Goal: Transaction & Acquisition: Purchase product/service

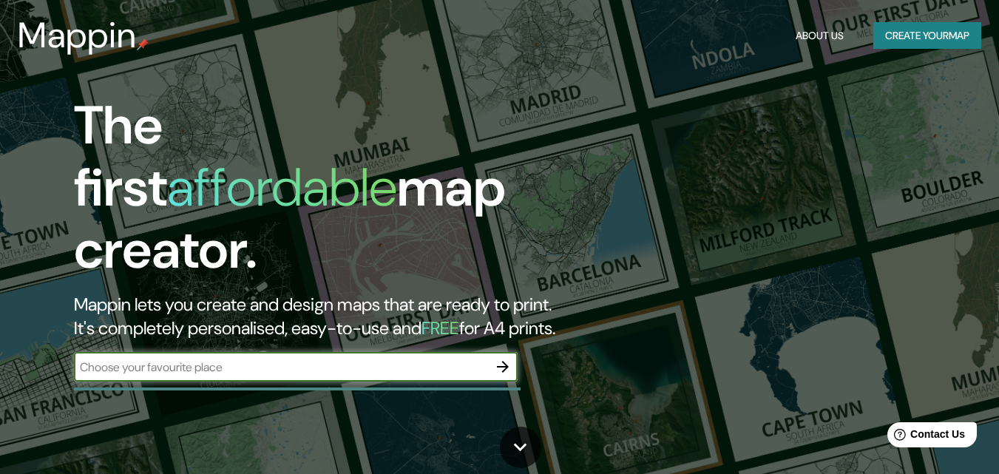
click at [478, 358] on input "text" at bounding box center [281, 366] width 414 height 17
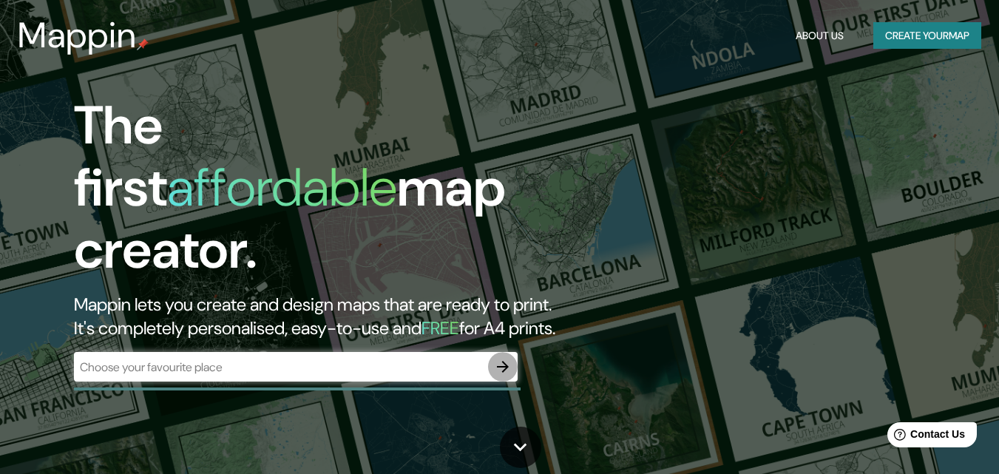
click at [515, 353] on button "button" at bounding box center [503, 367] width 30 height 30
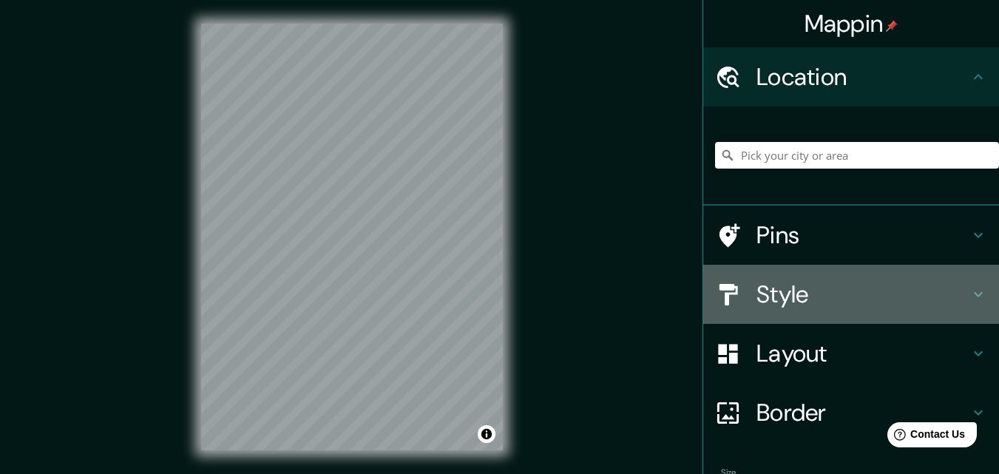
click at [756, 297] on h4 "Style" at bounding box center [862, 294] width 213 height 30
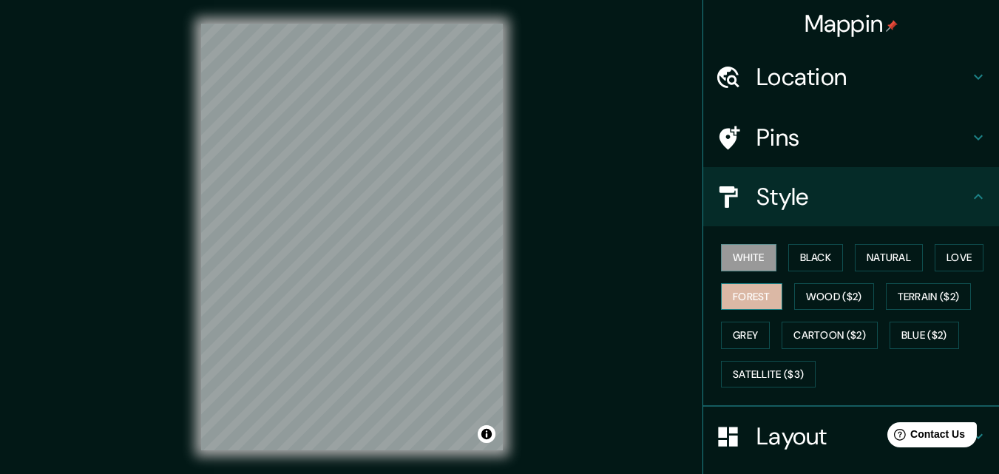
click at [736, 292] on button "Forest" at bounding box center [751, 296] width 61 height 27
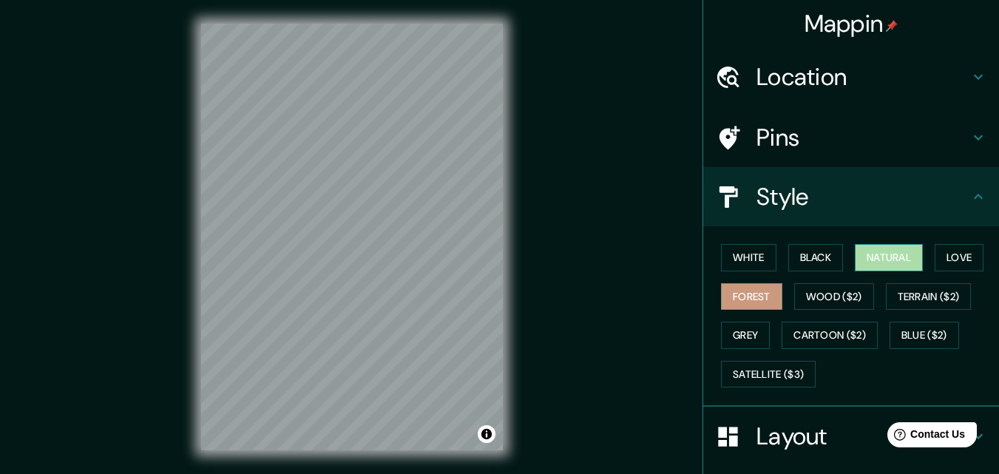
click at [892, 257] on button "Natural" at bounding box center [888, 257] width 68 height 27
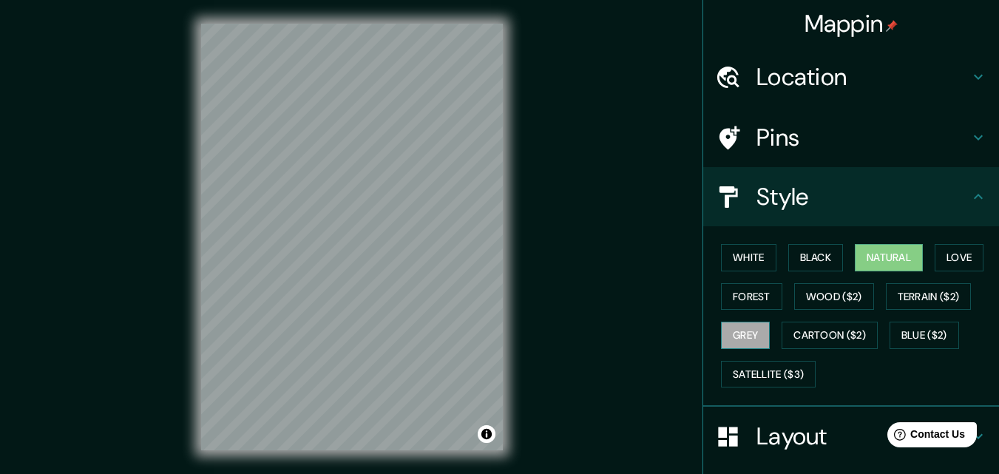
click at [750, 333] on button "Grey" at bounding box center [745, 335] width 49 height 27
click at [914, 325] on button "Blue ($2)" at bounding box center [923, 335] width 69 height 27
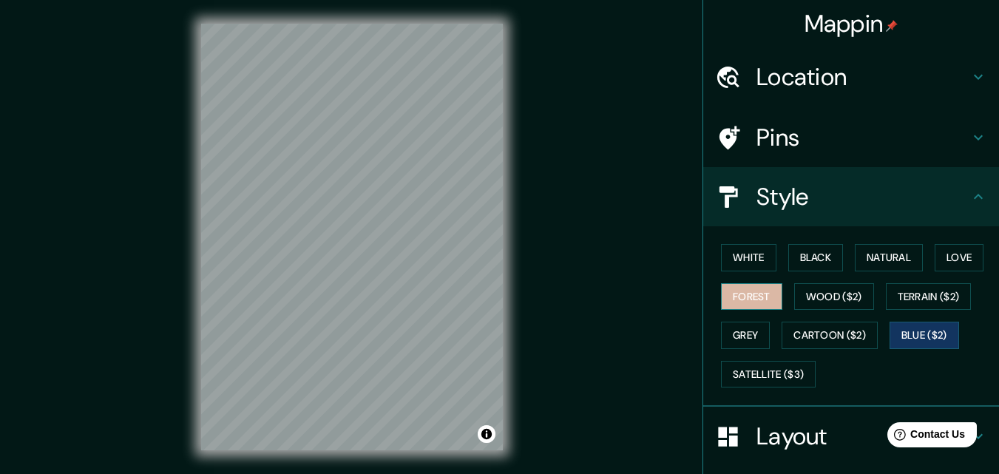
click at [761, 290] on button "Forest" at bounding box center [751, 296] width 61 height 27
click at [746, 263] on button "White" at bounding box center [748, 257] width 55 height 27
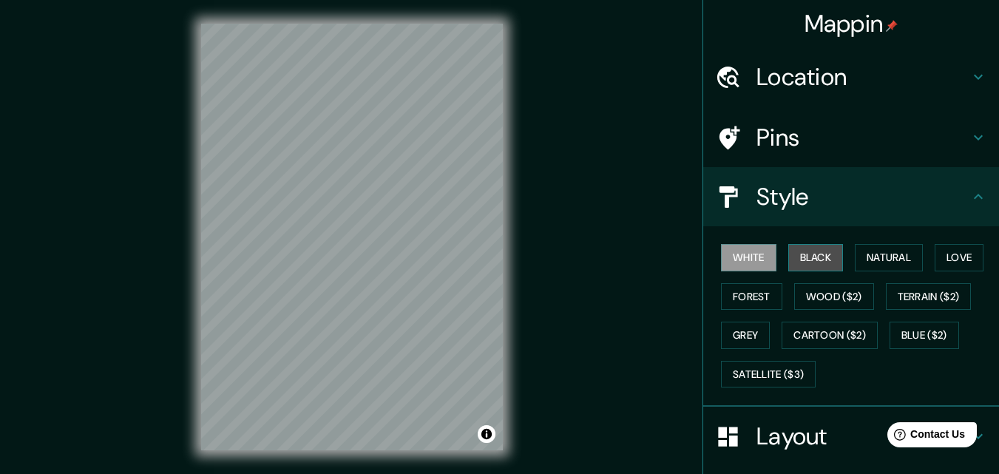
click at [817, 252] on button "Black" at bounding box center [815, 257] width 55 height 27
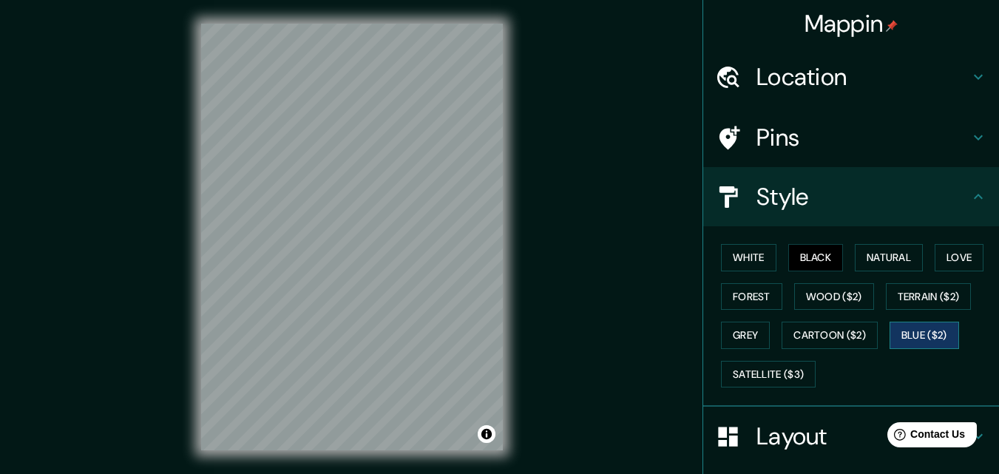
click at [906, 336] on button "Blue ($2)" at bounding box center [923, 335] width 69 height 27
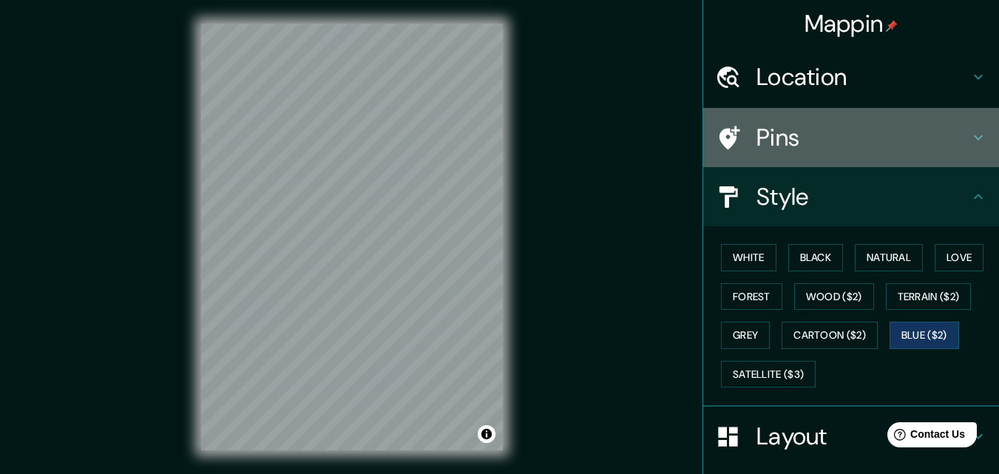
click at [805, 140] on h4 "Pins" at bounding box center [862, 138] width 213 height 30
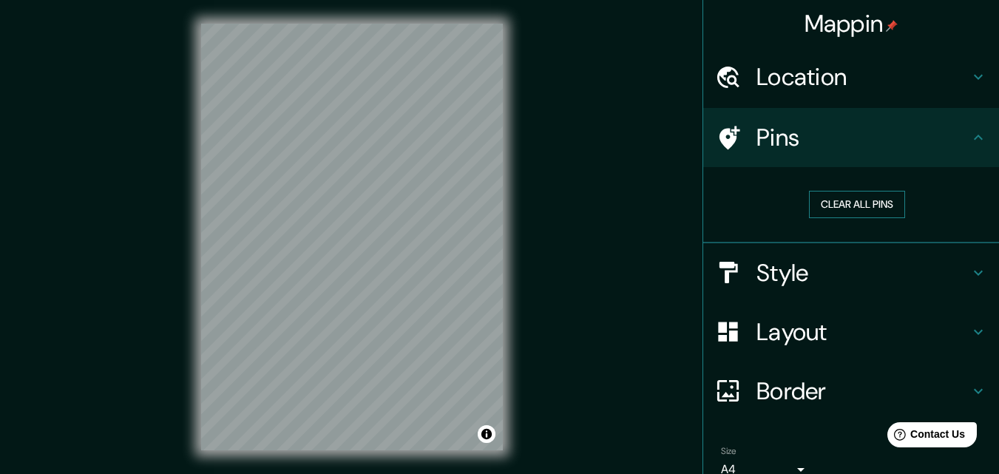
click at [850, 192] on button "Clear all pins" at bounding box center [857, 204] width 96 height 27
click at [864, 137] on h4 "Pins" at bounding box center [862, 138] width 213 height 30
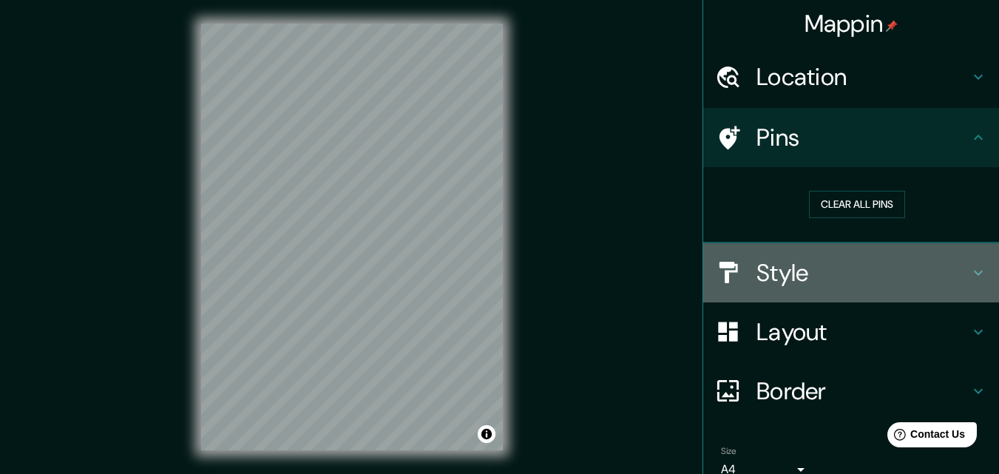
click at [846, 272] on h4 "Style" at bounding box center [862, 273] width 213 height 30
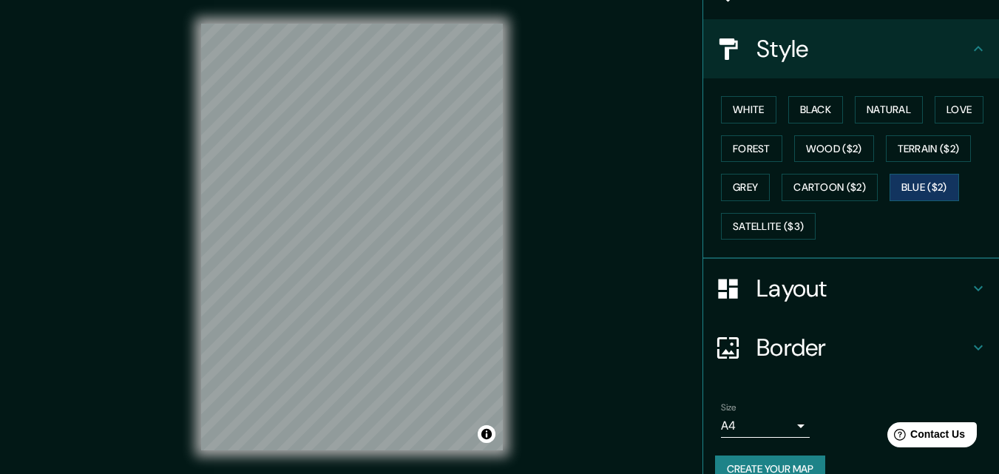
click at [800, 271] on div "Layout" at bounding box center [851, 288] width 296 height 59
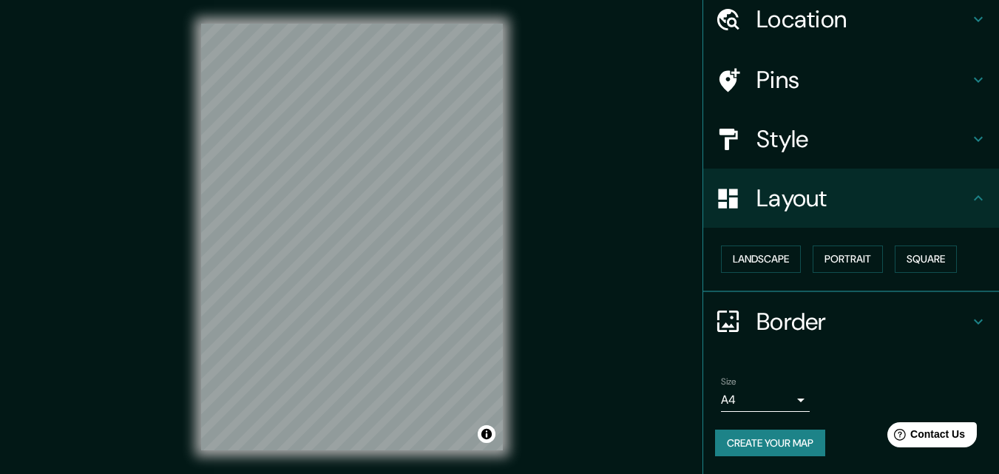
scroll to position [58, 0]
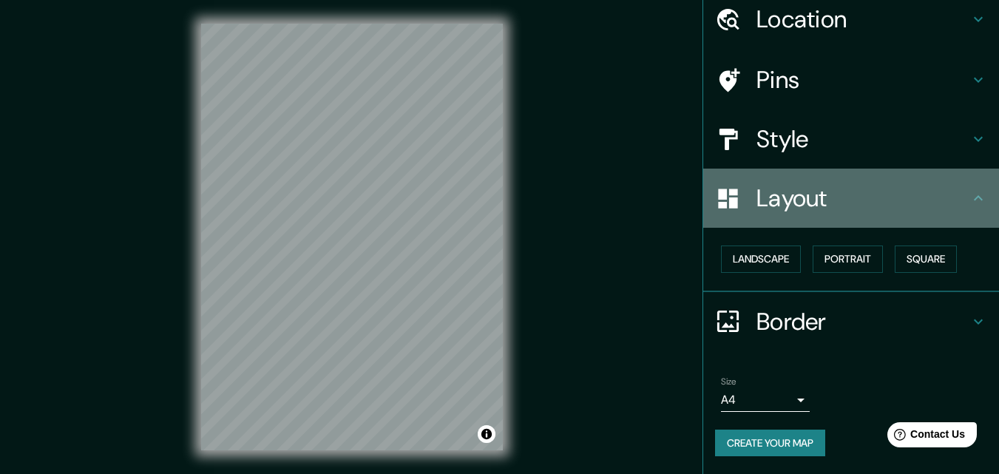
click at [776, 200] on h4 "Layout" at bounding box center [862, 198] width 213 height 30
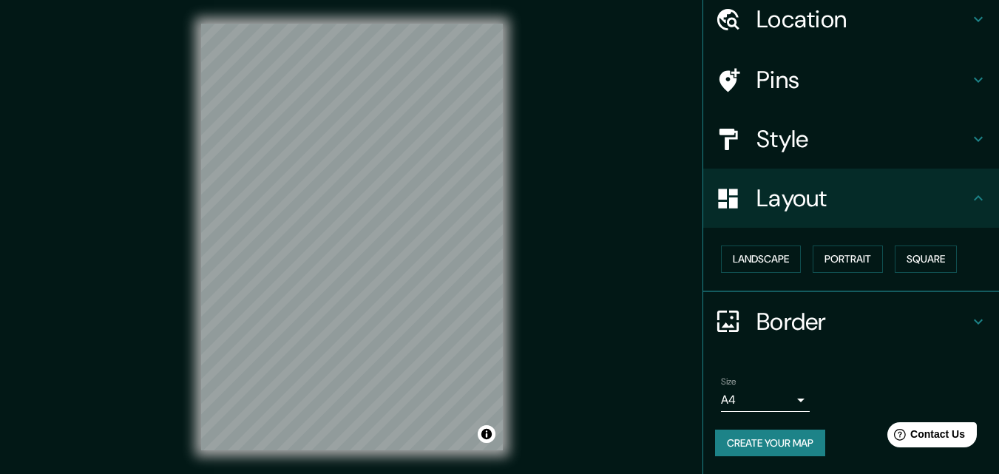
click at [810, 314] on h4 "Border" at bounding box center [862, 322] width 213 height 30
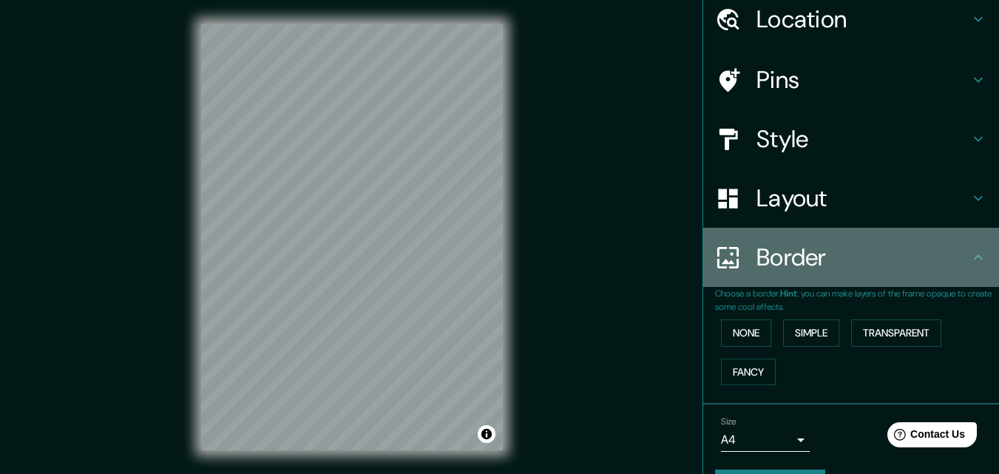
click at [794, 283] on div "Border" at bounding box center [851, 257] width 296 height 59
click at [794, 282] on div "Border" at bounding box center [851, 257] width 296 height 59
